Goal: Task Accomplishment & Management: Manage account settings

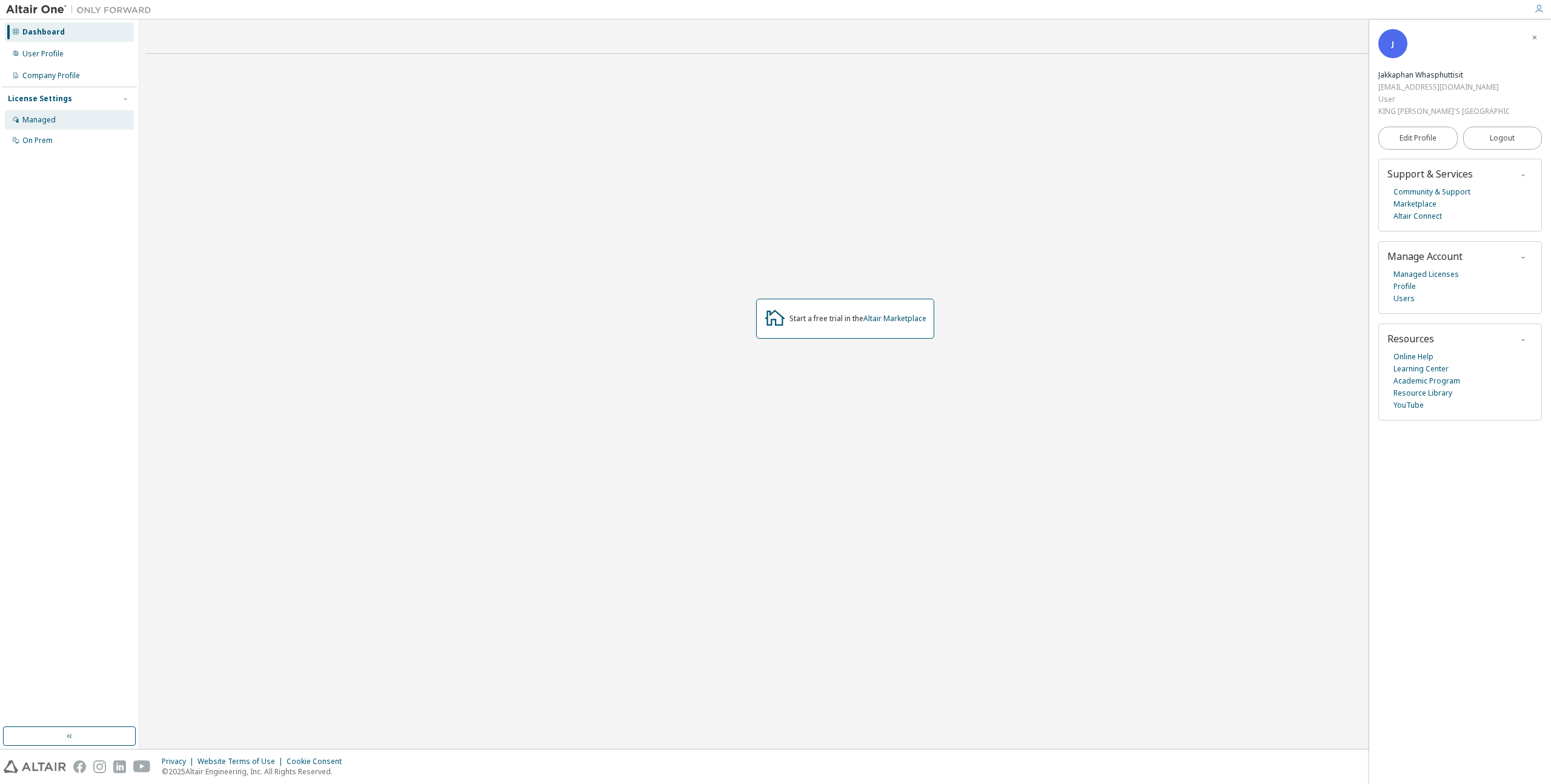
click at [22, 123] on div "Managed" at bounding box center [39, 119] width 34 height 9
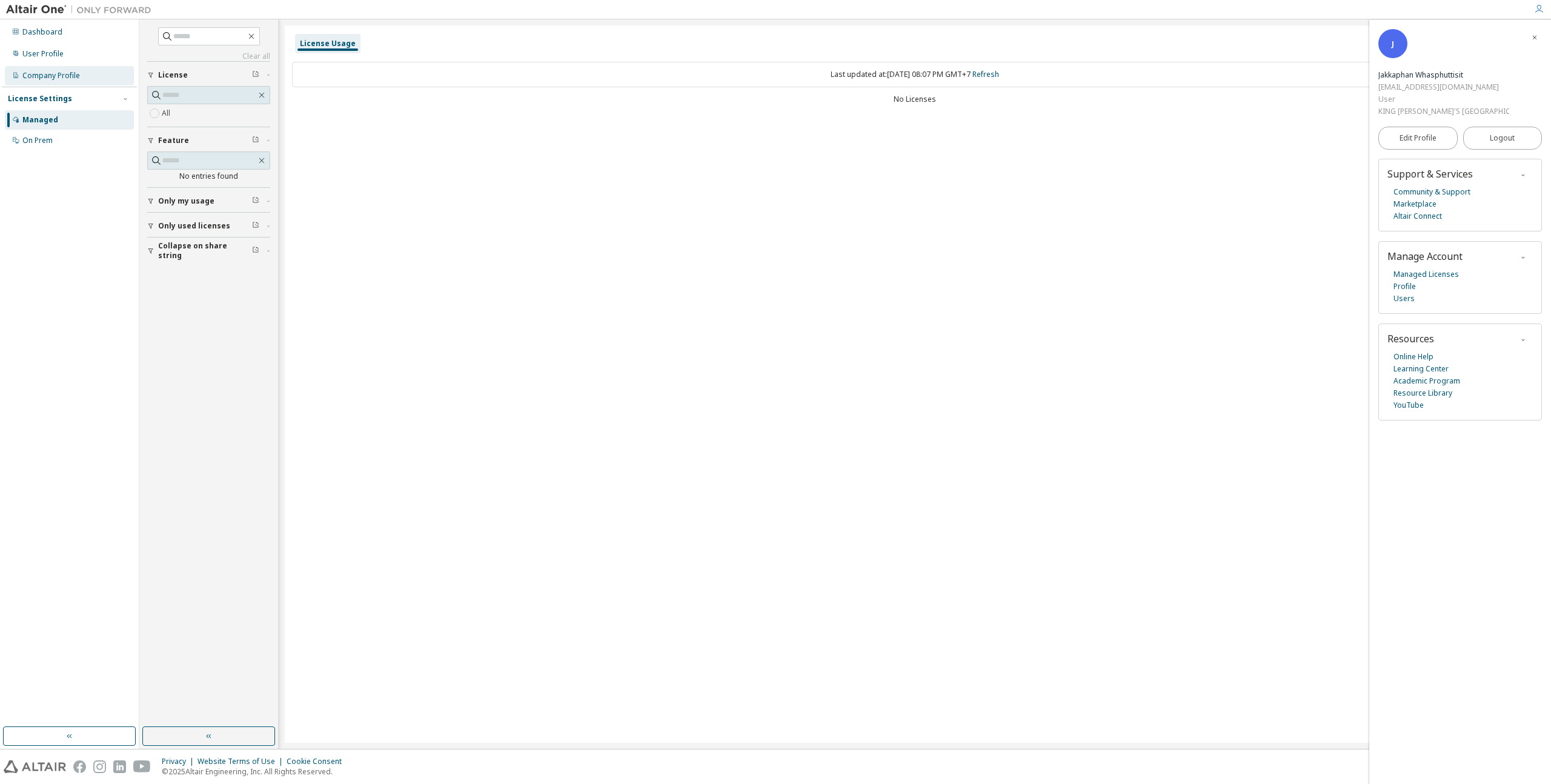
click at [51, 76] on div "Company Profile" at bounding box center [51, 75] width 58 height 9
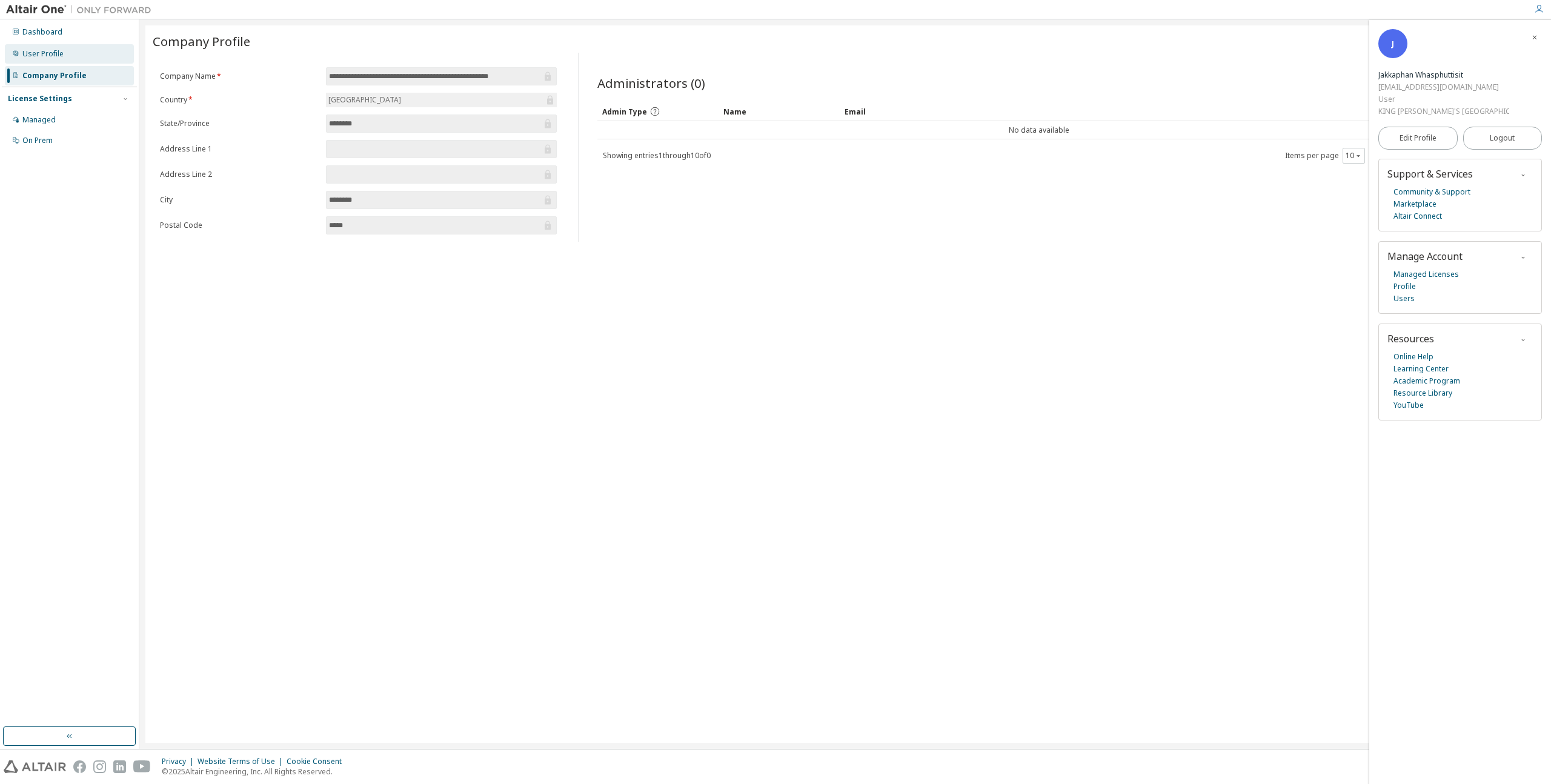
click at [68, 49] on div "User Profile" at bounding box center [70, 54] width 129 height 20
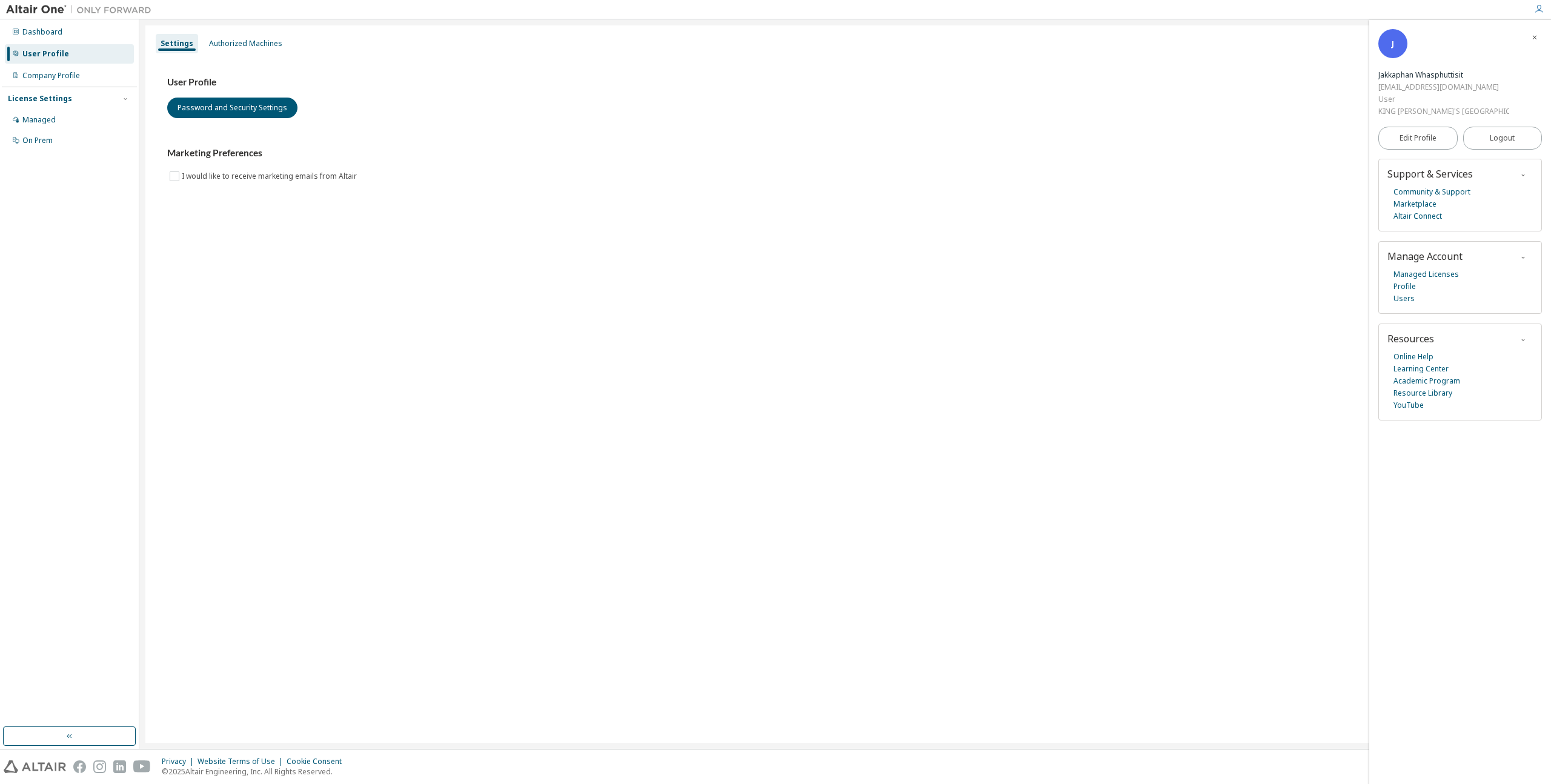
click at [38, 150] on div "License Settings Managed On Prem" at bounding box center [70, 119] width 135 height 65
click at [50, 140] on div "On Prem" at bounding box center [37, 140] width 30 height 9
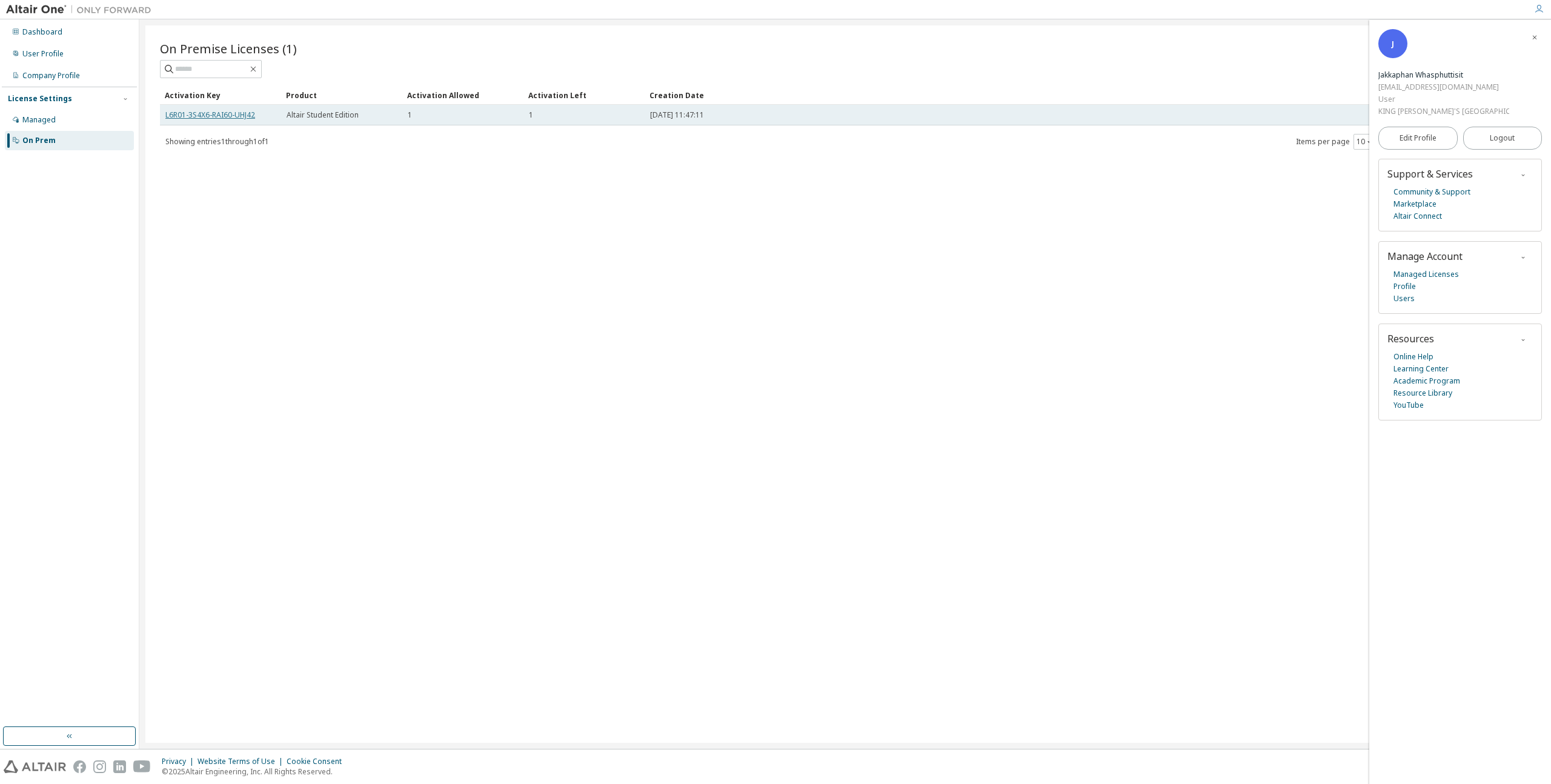
click at [205, 113] on link "L6R01-3S4X6-RAI60-UHJ42" at bounding box center [211, 114] width 90 height 10
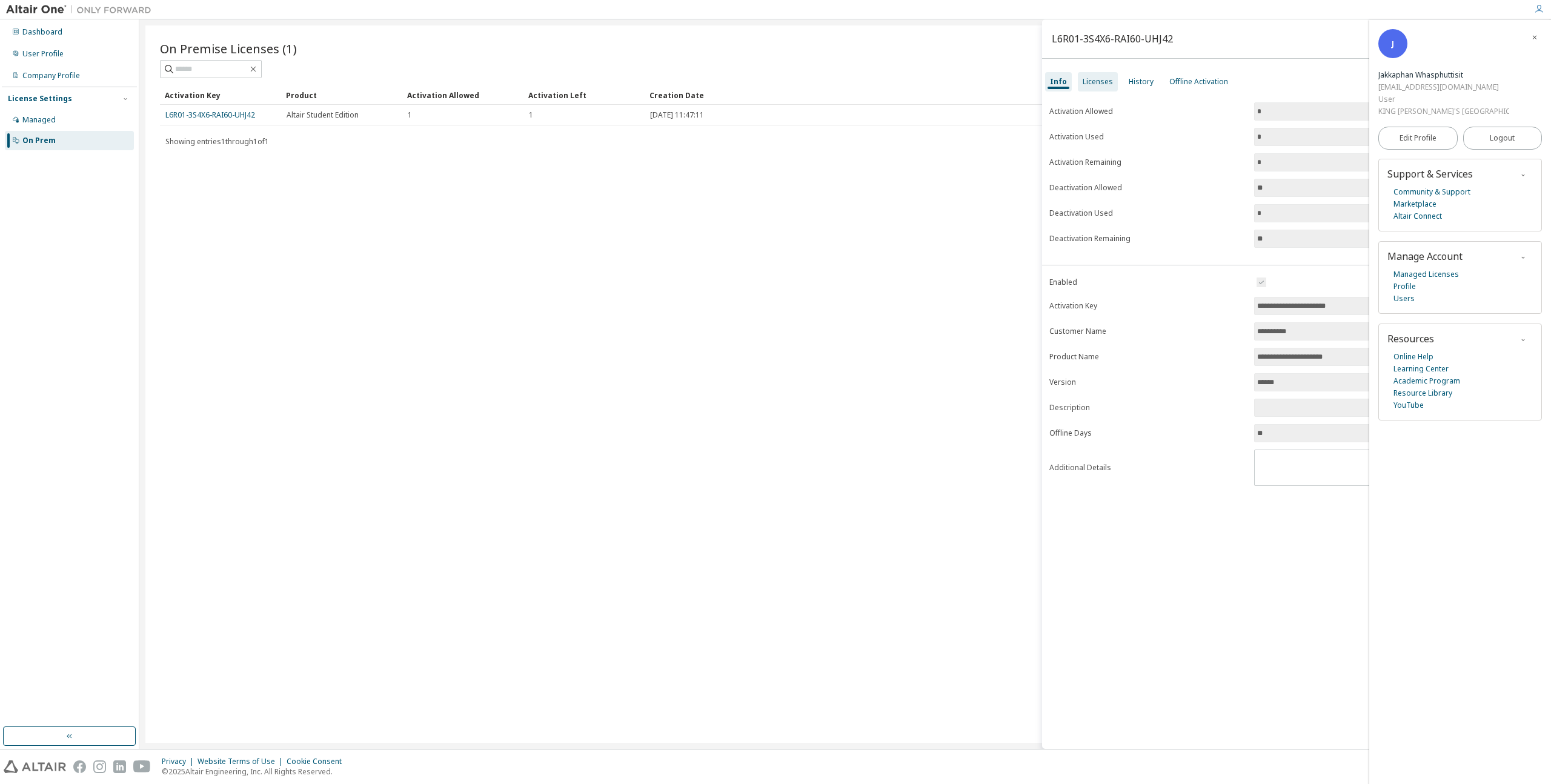
click at [1105, 86] on div "Licenses" at bounding box center [1098, 82] width 30 height 9
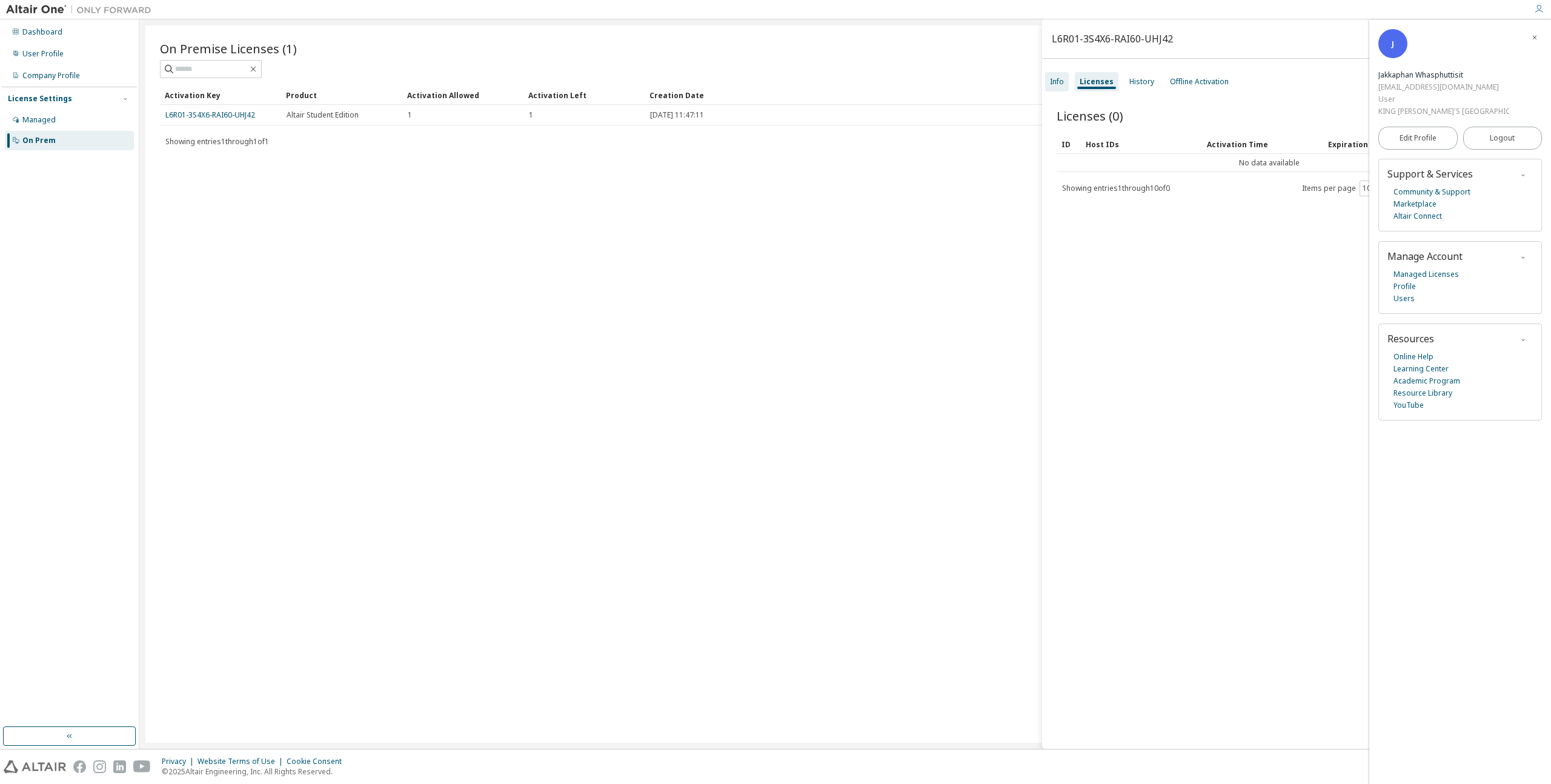
click at [1058, 83] on div "Info" at bounding box center [1057, 82] width 14 height 9
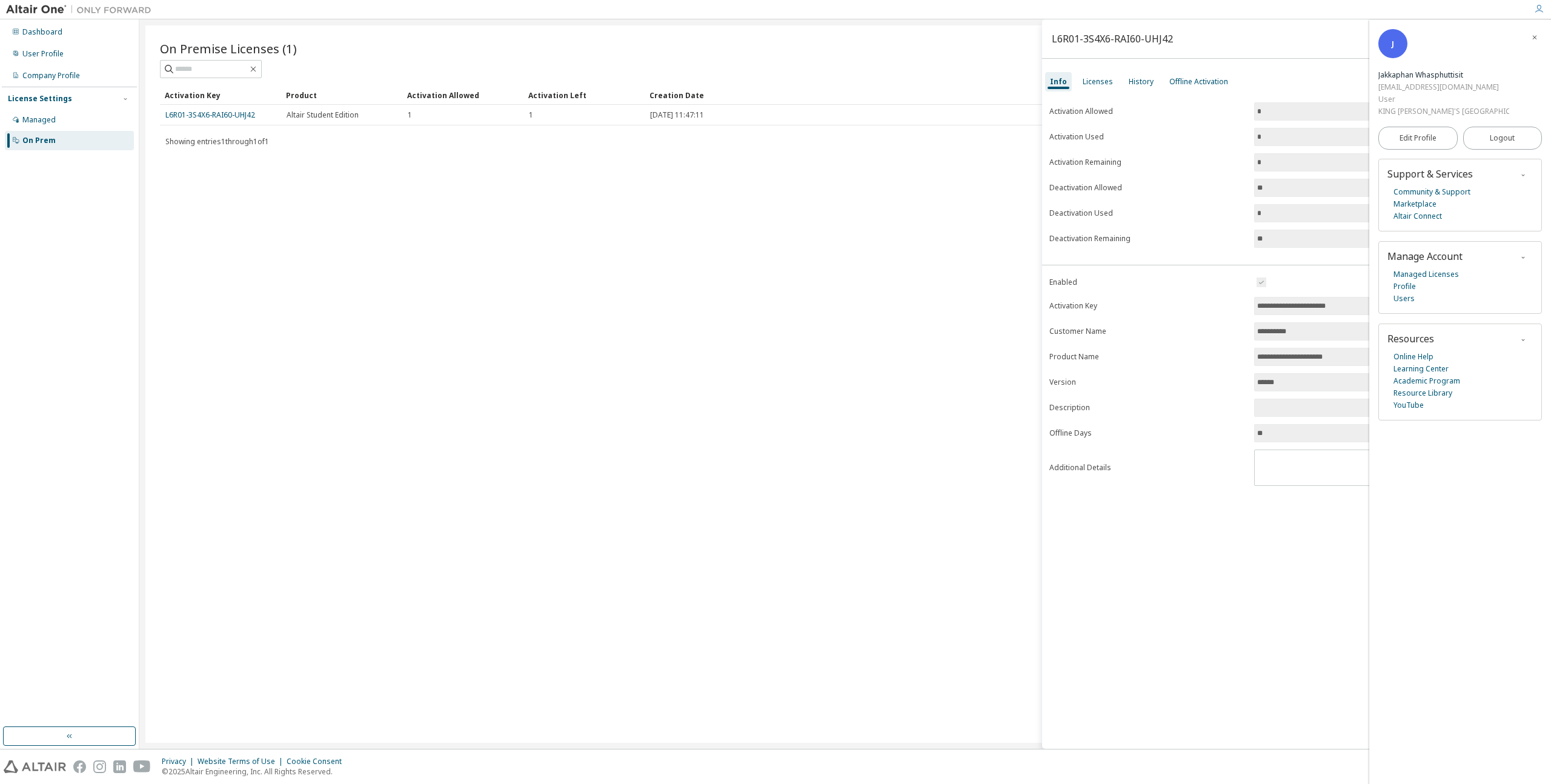
drag, startPoint x: 1353, startPoint y: 303, endPoint x: 1241, endPoint y: 300, distance: 112.0
click at [1241, 300] on form "**********" at bounding box center [1296, 380] width 494 height 211
click at [1297, 351] on input "**********" at bounding box center [1392, 357] width 271 height 12
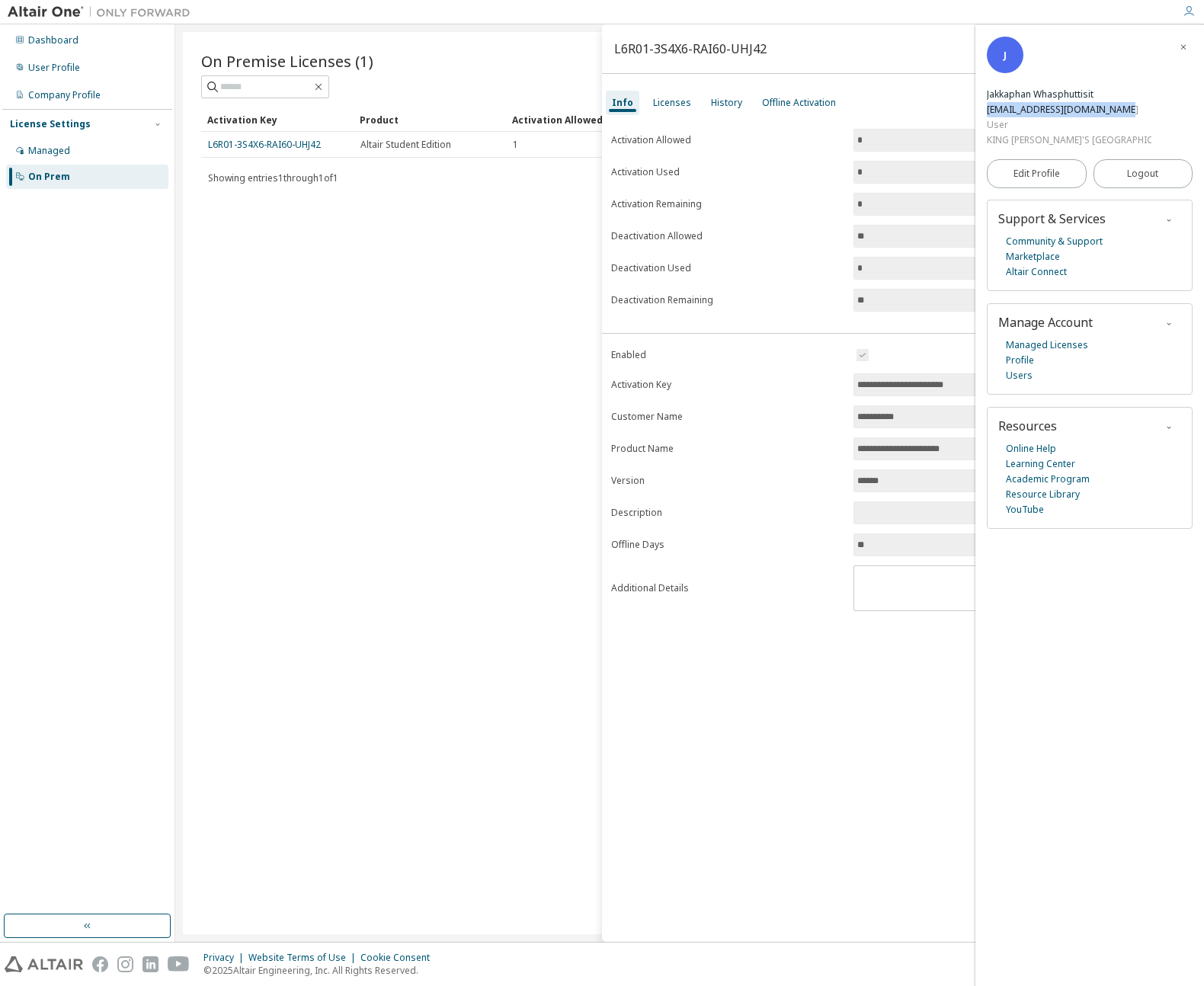
drag, startPoint x: 1035, startPoint y: 60, endPoint x: 1174, endPoint y: 54, distance: 139.1
click at [1174, 54] on div "J Jakkaphan Whasphuttisit [EMAIL_ADDRESS][DOMAIN_NAME] User [GEOGRAPHIC_DATA]" at bounding box center [1089, 92] width 206 height 111
copy div "[EMAIL_ADDRESS][DOMAIN_NAME]"
click at [669, 100] on div "Licenses" at bounding box center [672, 103] width 38 height 12
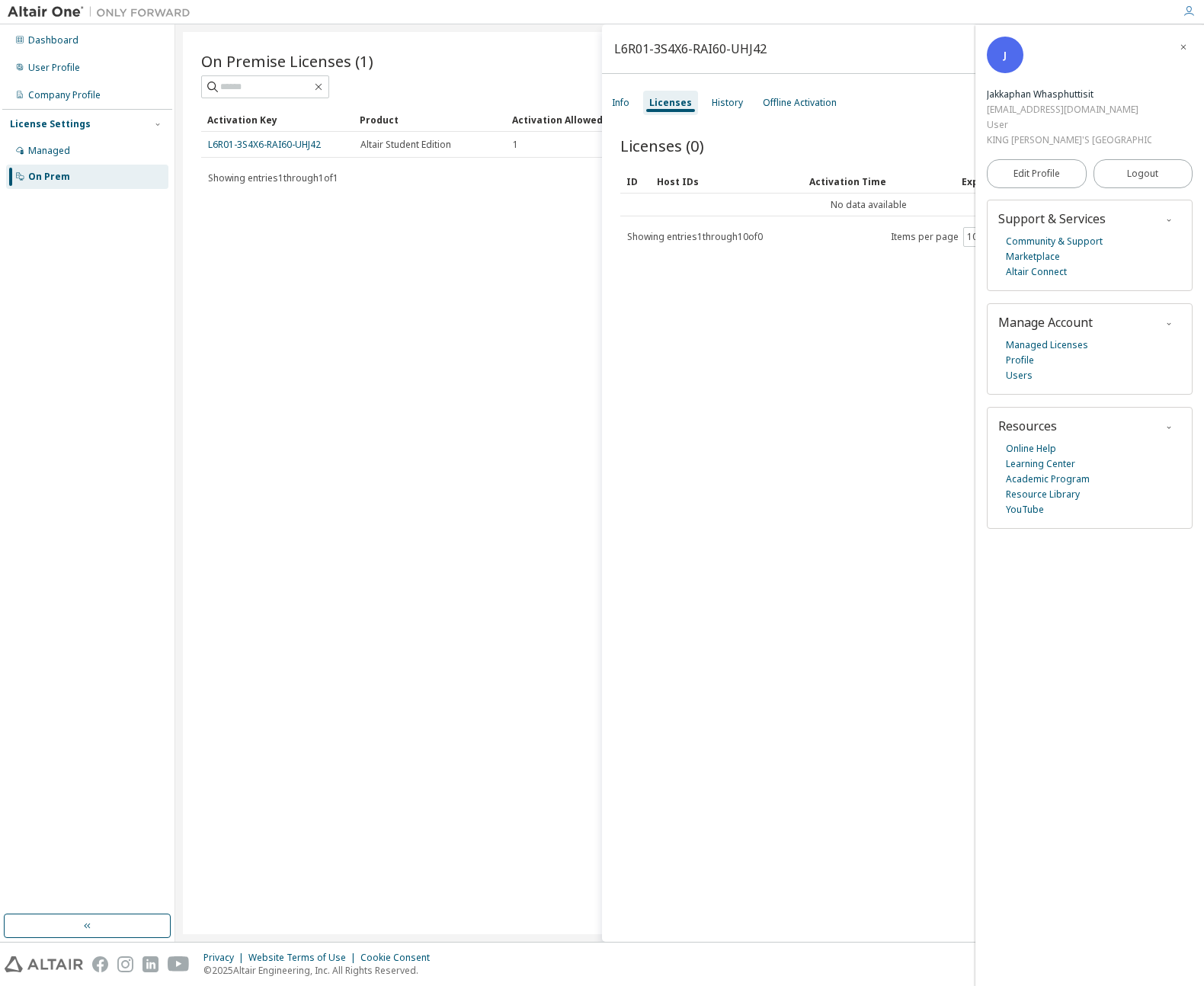
click at [669, 100] on div "Licenses" at bounding box center [670, 103] width 43 height 12
click at [714, 97] on div "History" at bounding box center [727, 103] width 31 height 12
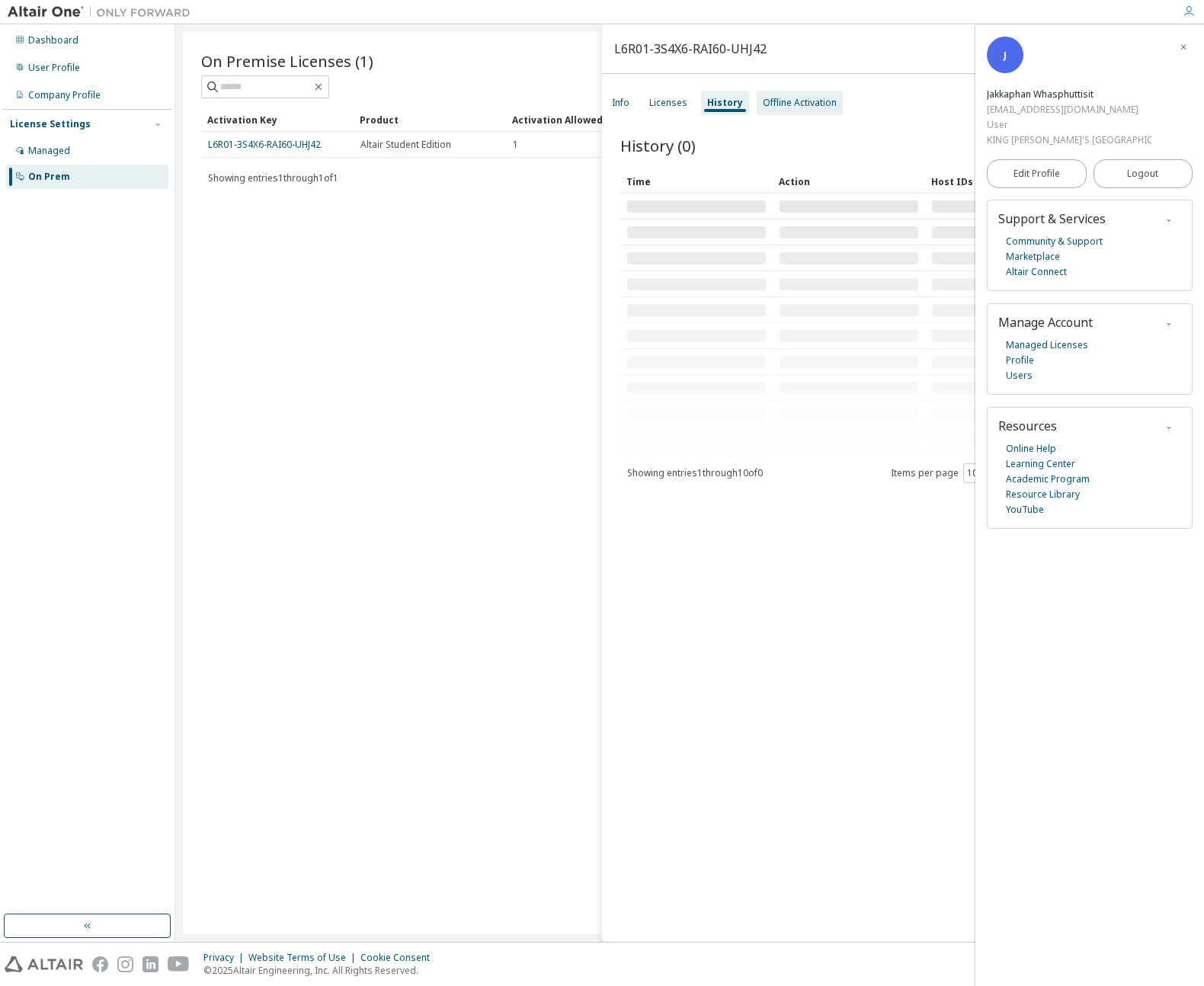
click at [809, 102] on div "Offline Activation" at bounding box center [799, 103] width 74 height 12
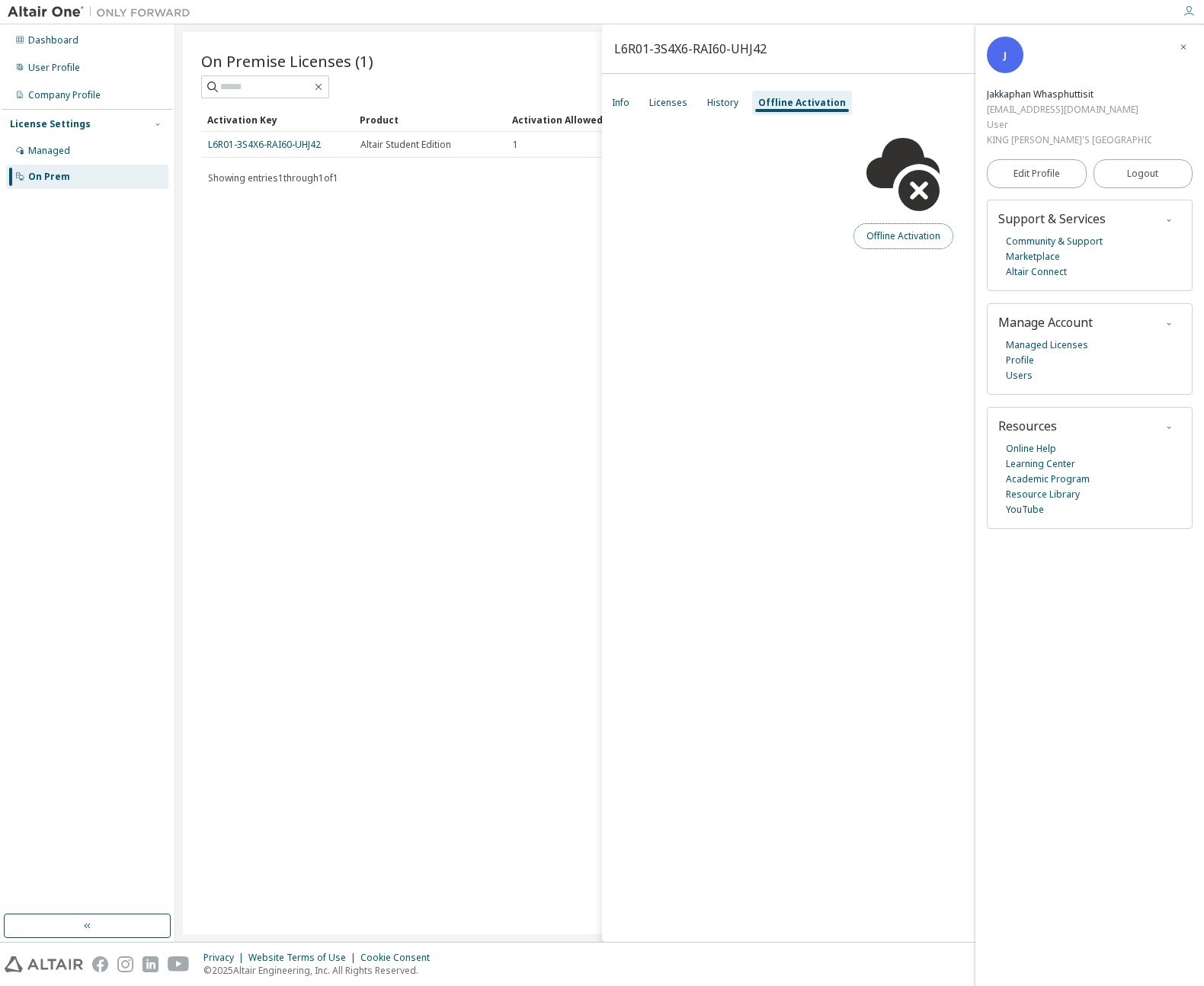
click at [865, 227] on button "Offline Activation" at bounding box center [903, 236] width 100 height 26
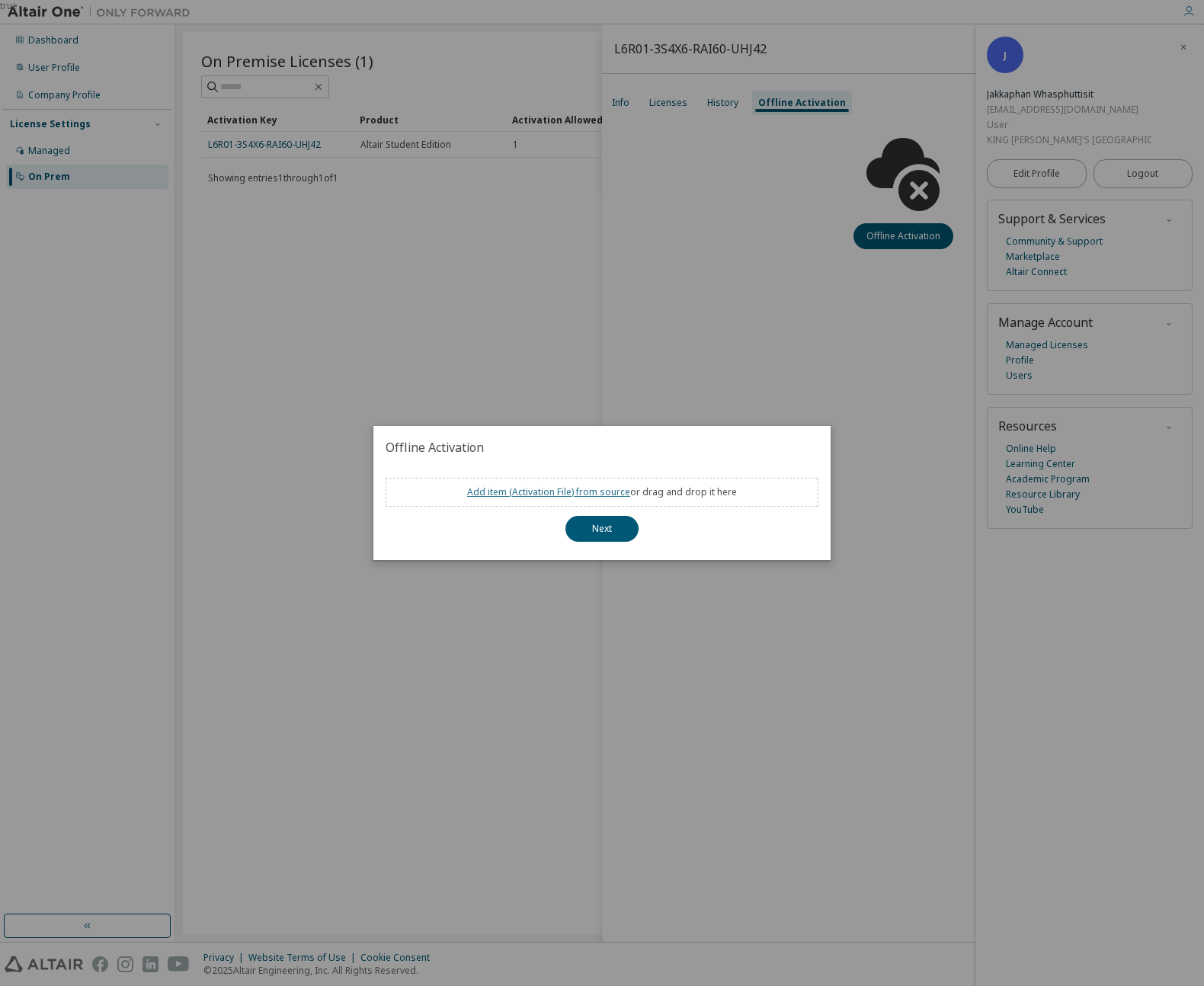
click at [549, 490] on link "Add item ( Activation File ) from source" at bounding box center [548, 491] width 163 height 13
click at [898, 416] on div "true" at bounding box center [602, 493] width 1204 height 986
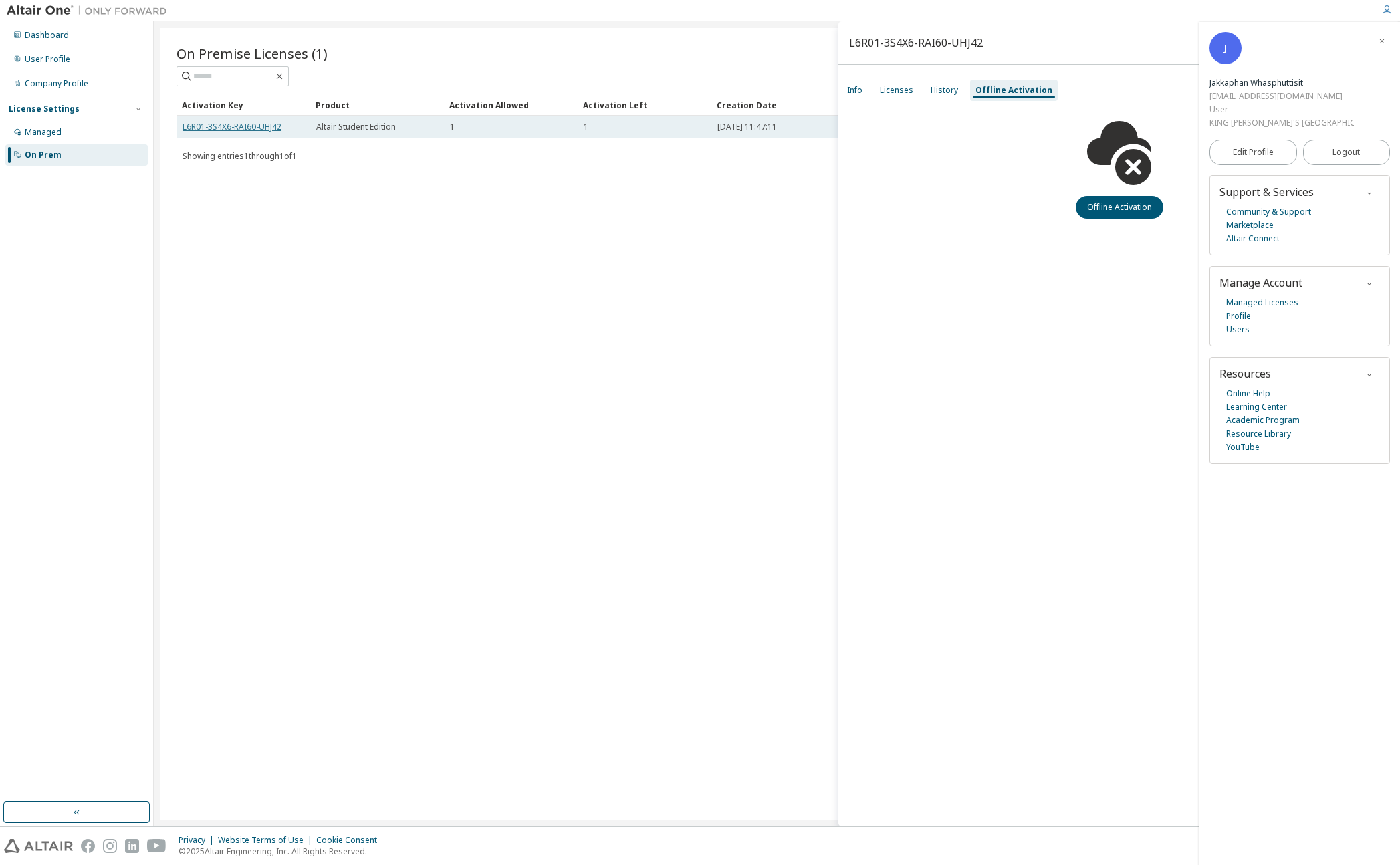
click at [206, 125] on link "L6R01-3S4X6-RAI60-UHJ42" at bounding box center [232, 126] width 99 height 11
click at [232, 128] on link "L6R01-3S4X6-RAI60-UHJ42" at bounding box center [232, 126] width 99 height 11
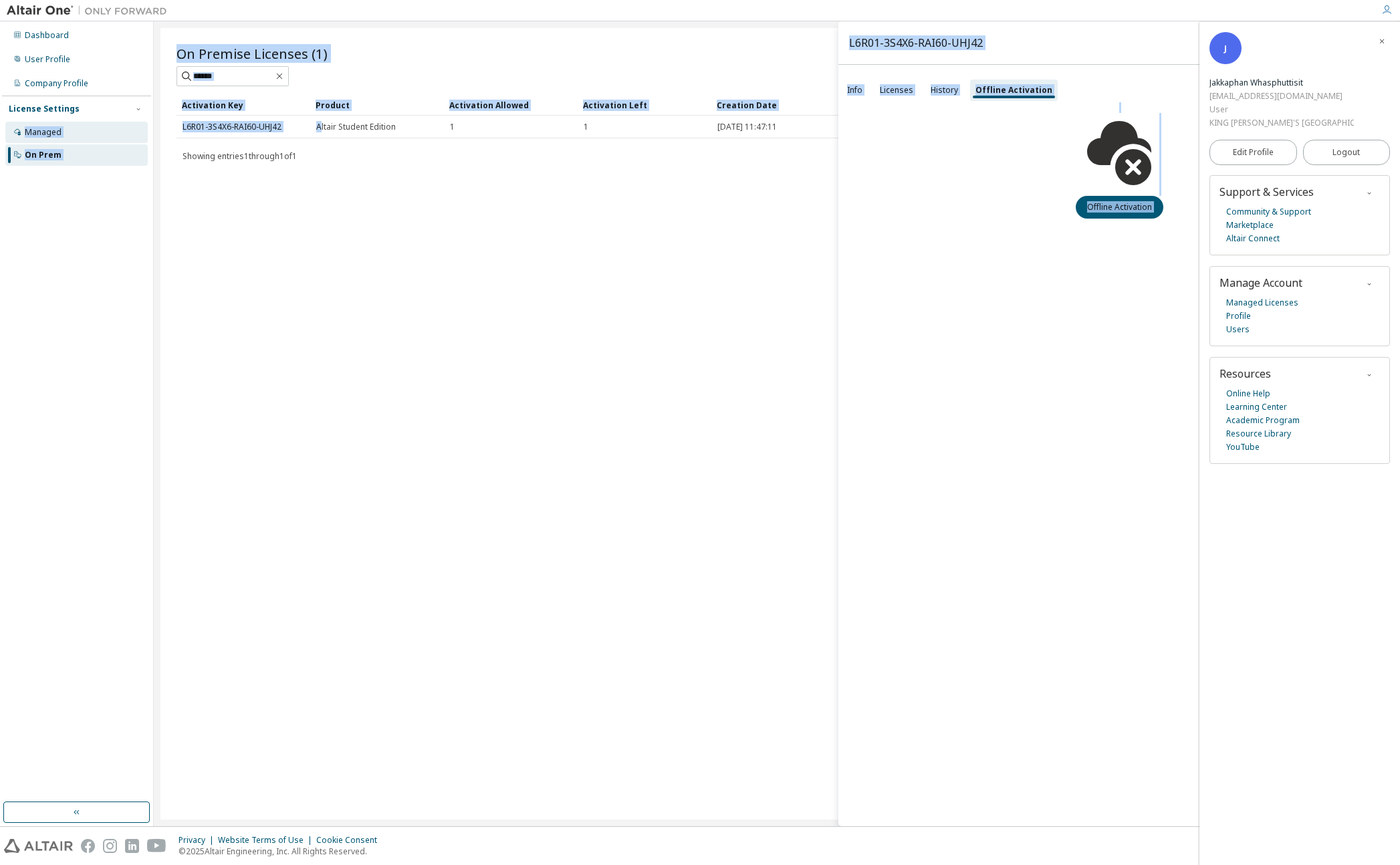
drag, startPoint x: 312, startPoint y: 126, endPoint x: 147, endPoint y: 126, distance: 165.0
click at [147, 126] on div "Dashboard User Profile Company Profile License Settings Managed On Prem L6R01-3…" at bounding box center [700, 424] width 1400 height 805
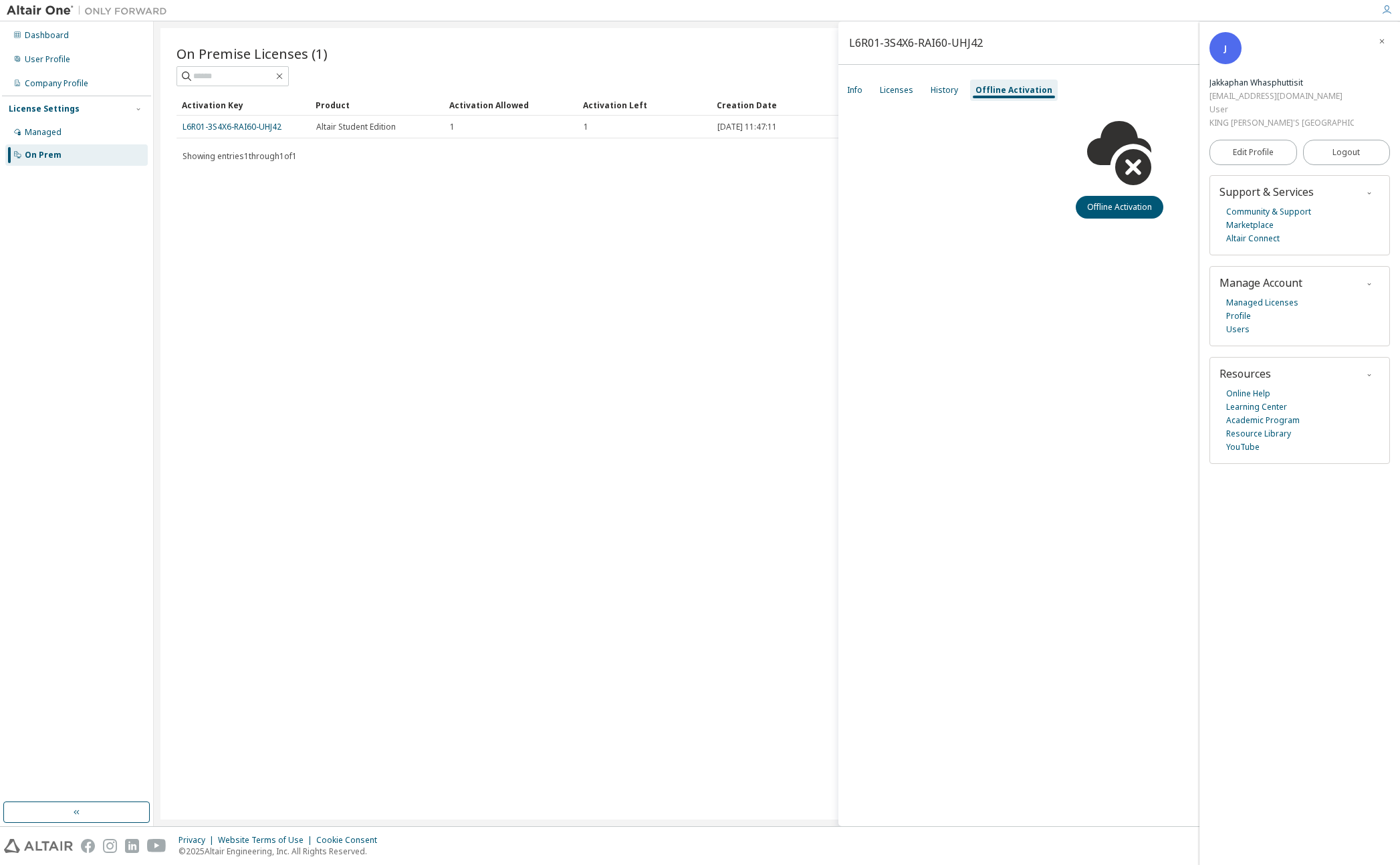
click at [392, 241] on div "On Premise Licenses (1) Clear Load Save Save As Field Operator Value Select fil…" at bounding box center [777, 423] width 1233 height 791
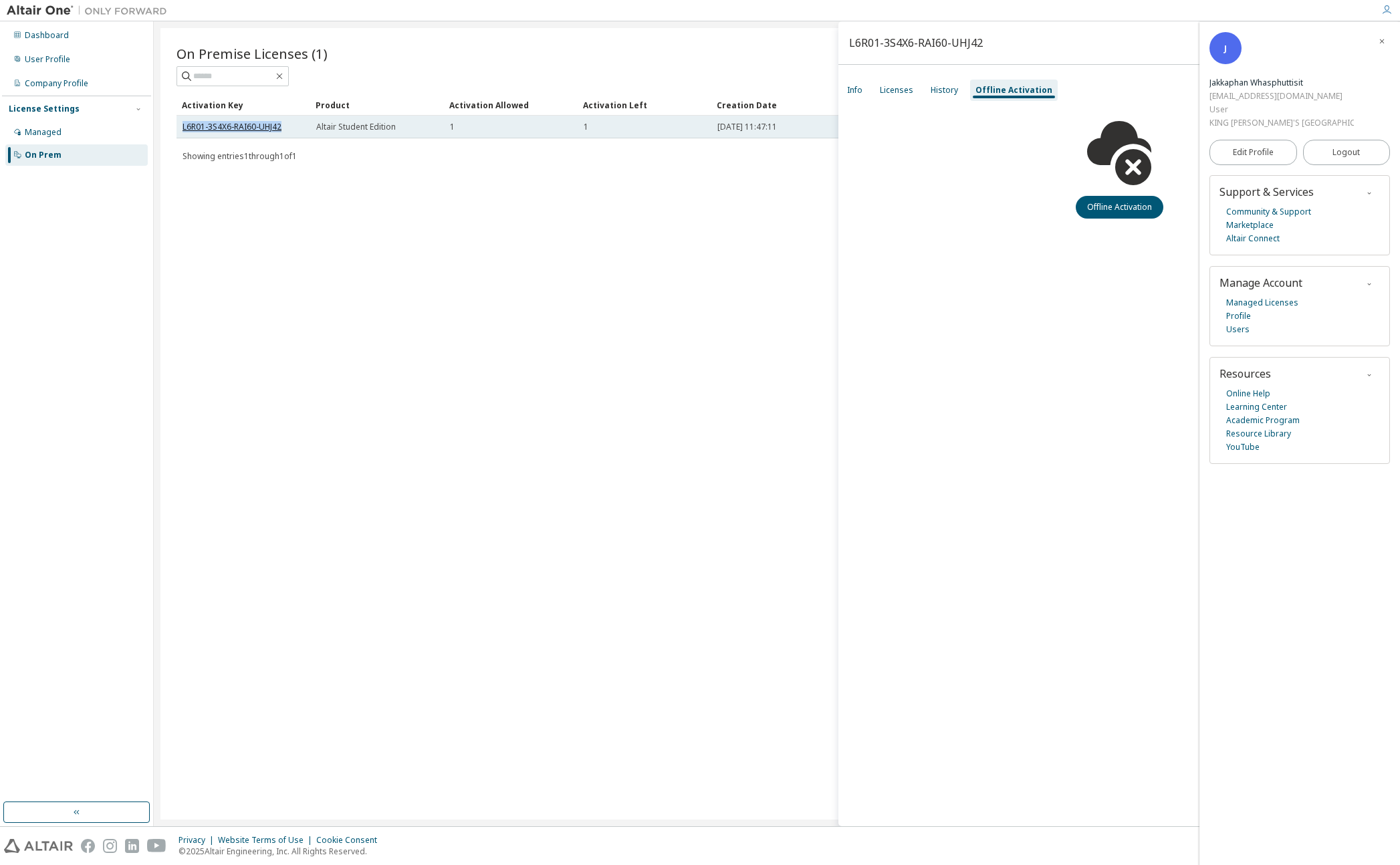
drag, startPoint x: 177, startPoint y: 126, endPoint x: 279, endPoint y: 127, distance: 102.0
click at [279, 127] on td "L6R01-3S4X6-RAI60-UHJ42" at bounding box center [244, 127] width 134 height 23
copy link "L6R01-3S4X6-RAI60-UHJ42"
